Goal: Task Accomplishment & Management: Manage account settings

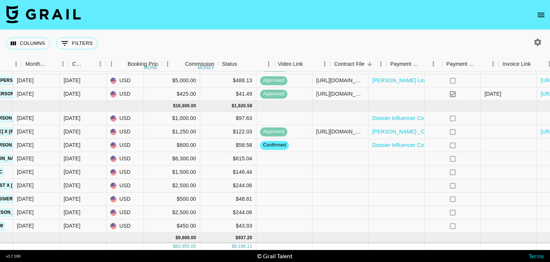
scroll to position [299, 533]
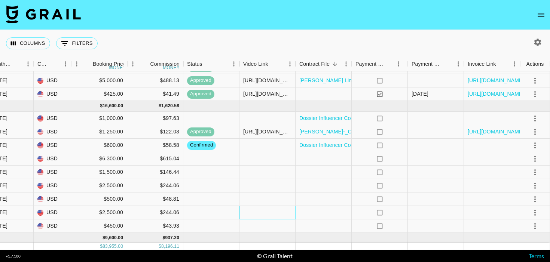
click at [278, 213] on div at bounding box center [268, 212] width 56 height 13
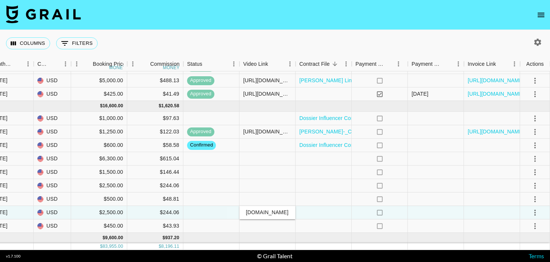
scroll to position [0, 85]
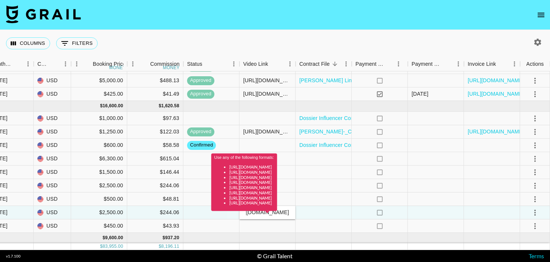
type input "youtube.com/watch?v=vITfsPzczxY&feature=youtu.be"
click at [277, 208] on div "Use any of the following formats: https://www.tiktok.com/@user/video/1234567 ht…" at bounding box center [244, 183] width 66 height 58
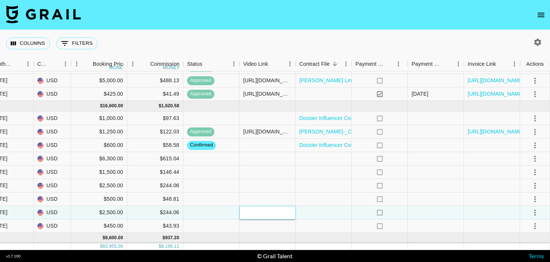
paste input "https://www.youtube.com/watch?v=vITfsPzczxY"
type input "https://www.youtube.com/watch?v=vITfsPzczxY"
click at [301, 216] on div at bounding box center [324, 212] width 56 height 13
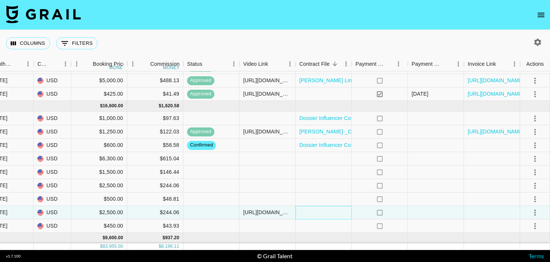
click at [313, 217] on div at bounding box center [324, 212] width 56 height 13
click at [313, 214] on div at bounding box center [324, 212] width 56 height 13
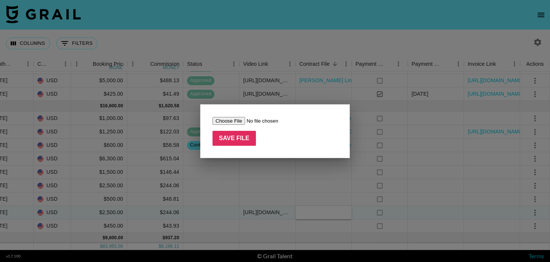
click at [219, 119] on input "file" at bounding box center [260, 121] width 95 height 8
type input "C:\fakepath\Janine Delaney_Influencer Promotion Terms-KOL_DFSYYYXKOL20250821002…"
click at [245, 137] on input "Save File" at bounding box center [234, 138] width 43 height 15
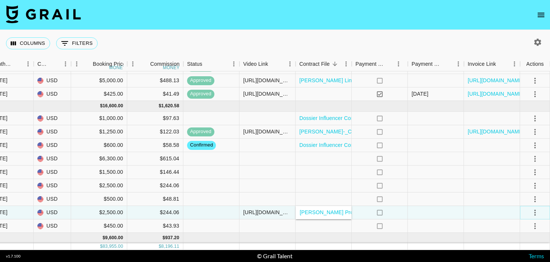
click at [533, 213] on icon "select merge strategy" at bounding box center [535, 212] width 9 height 9
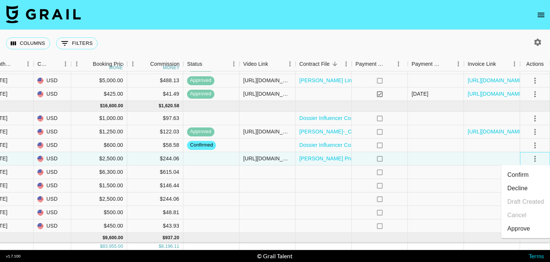
click at [543, 164] on div at bounding box center [535, 158] width 30 height 13
click at [539, 160] on icon "select merge strategy" at bounding box center [535, 159] width 9 height 9
click at [519, 232] on div "Approve" at bounding box center [519, 229] width 23 height 9
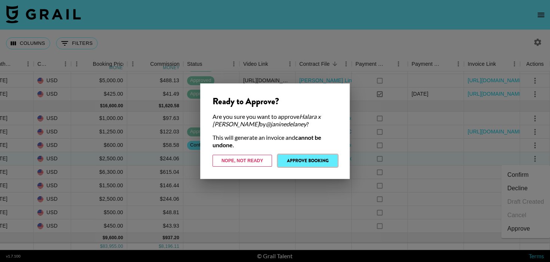
click at [298, 159] on button "Approve Booking" at bounding box center [308, 161] width 60 height 12
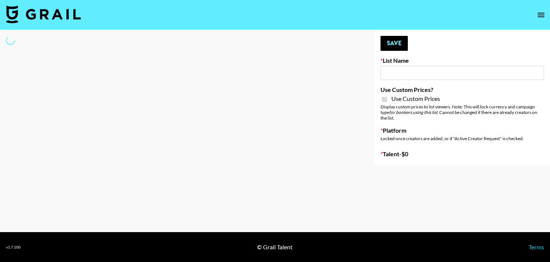
type input "Redence Beauty"
checkbox input "true"
select select "Brand"
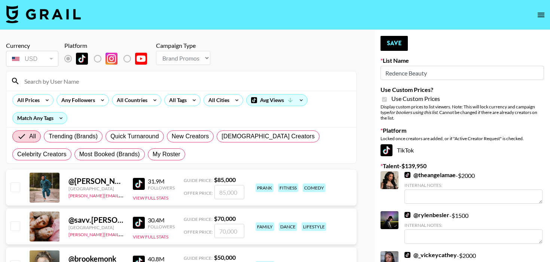
click at [73, 83] on input at bounding box center [186, 81] width 332 height 12
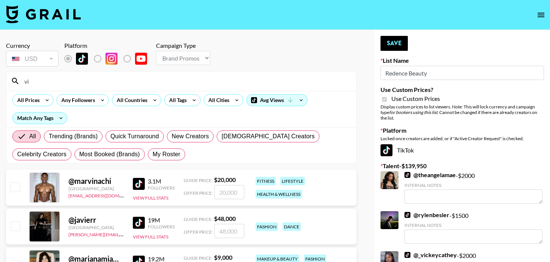
type input "vixxctoria"
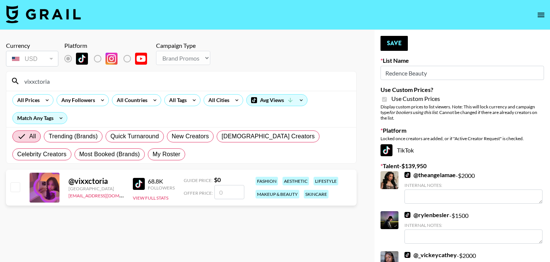
click at [237, 192] on input "number" at bounding box center [229, 192] width 30 height 14
checkbox input "true"
type input "1500"
click at [393, 43] on button "Save" at bounding box center [394, 43] width 27 height 15
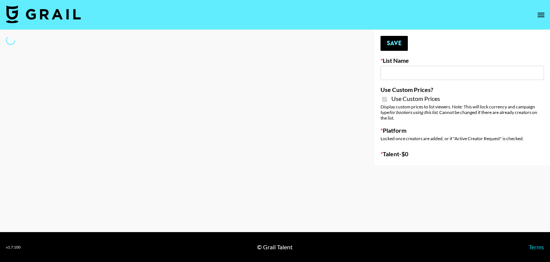
type input "Dime Beauty"
checkbox input "true"
select select "Brand"
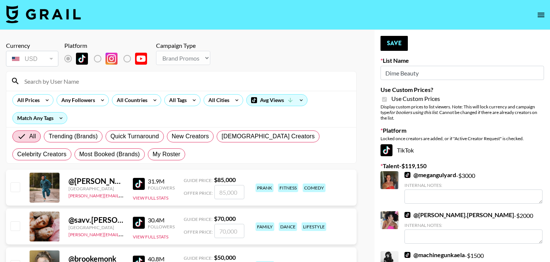
click at [105, 86] on input at bounding box center [186, 81] width 332 height 12
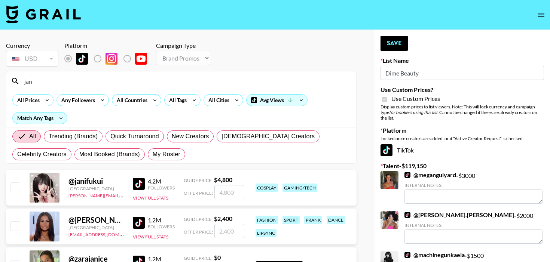
type input "[PERSON_NAME]"
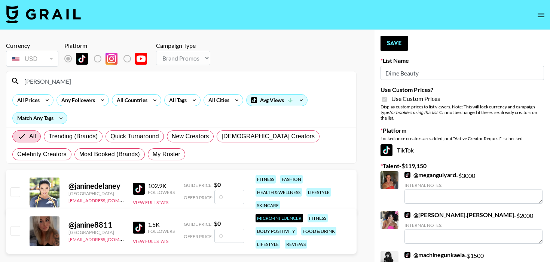
click at [222, 196] on input "number" at bounding box center [229, 197] width 30 height 14
type input "2"
checkbox input "true"
type input "2000"
click at [395, 39] on button "Save" at bounding box center [394, 43] width 27 height 15
